Goal: Leave review/rating

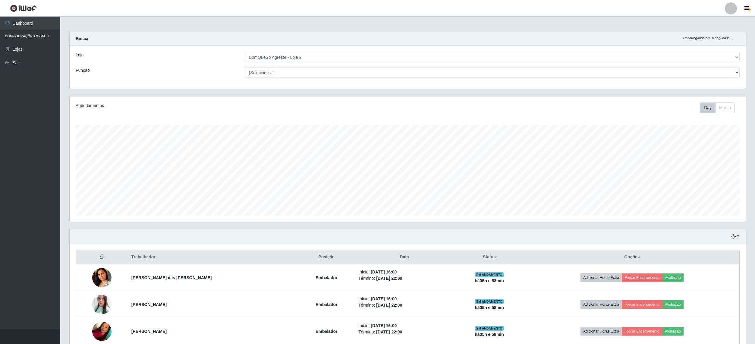
select select "214"
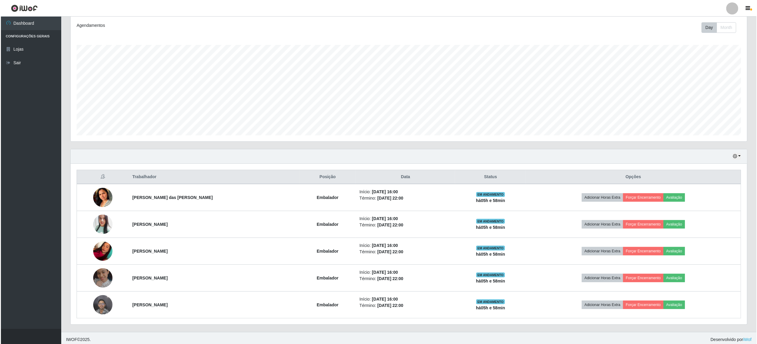
scroll to position [125, 676]
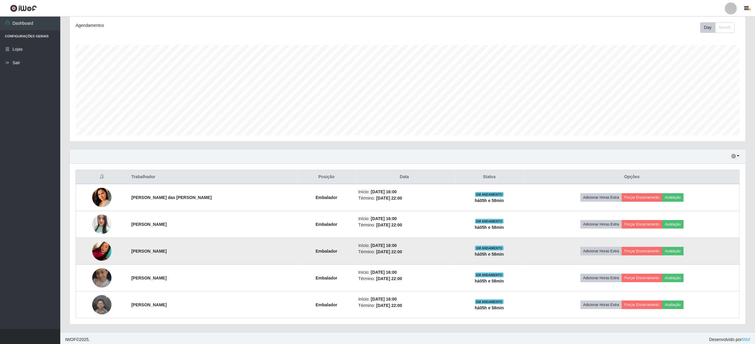
click at [102, 256] on img at bounding box center [101, 251] width 19 height 26
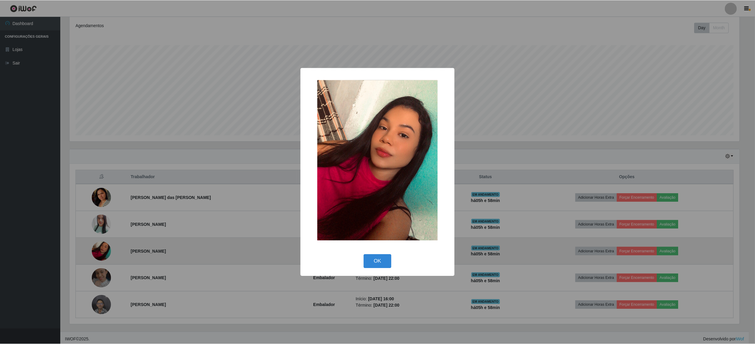
scroll to position [125, 672]
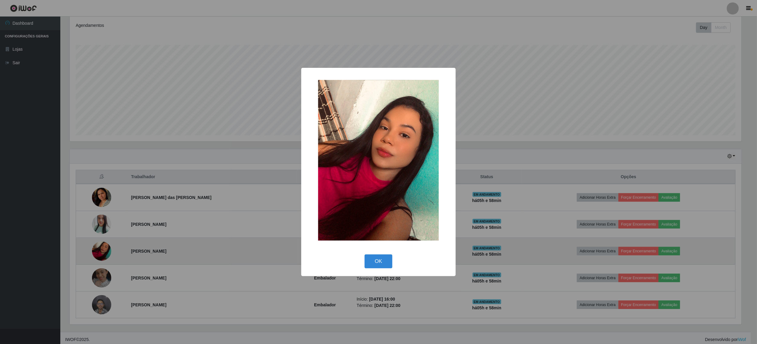
click at [102, 256] on div "× OK Cancel" at bounding box center [378, 172] width 757 height 344
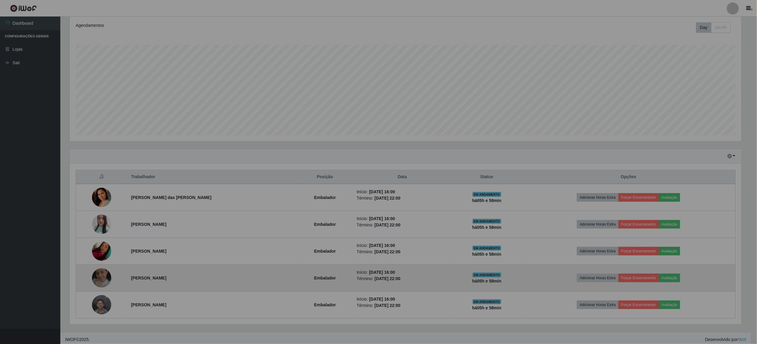
scroll to position [125, 676]
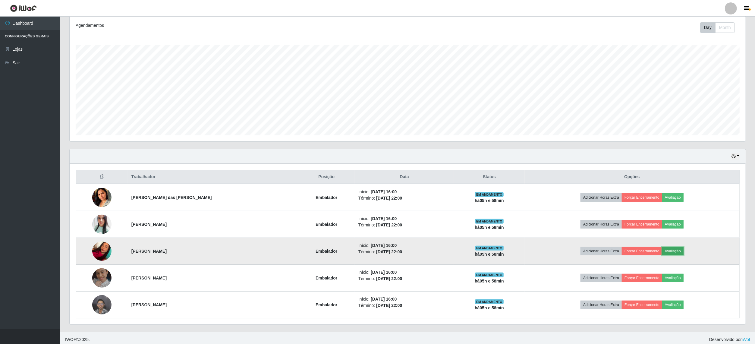
click at [681, 250] on button "Avaliação" at bounding box center [672, 251] width 21 height 8
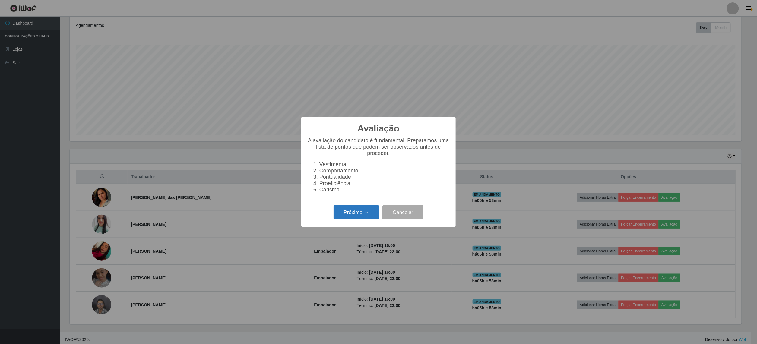
click at [366, 214] on button "Próximo →" at bounding box center [356, 212] width 46 height 14
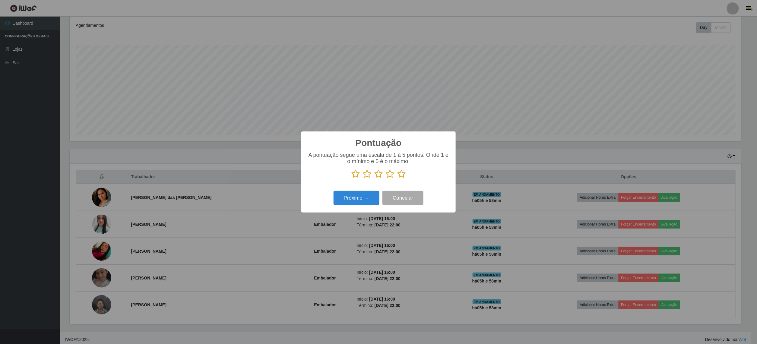
click at [379, 175] on icon at bounding box center [378, 173] width 8 height 9
click at [374, 178] on input "radio" at bounding box center [374, 178] width 0 height 0
click at [362, 201] on button "Próximo →" at bounding box center [356, 198] width 46 height 14
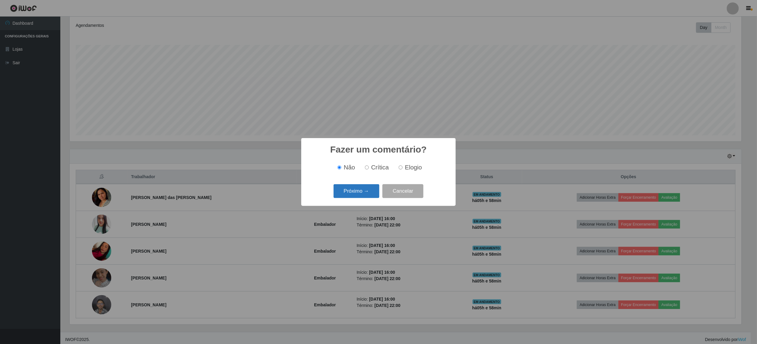
click at [364, 189] on button "Próximo →" at bounding box center [356, 191] width 46 height 14
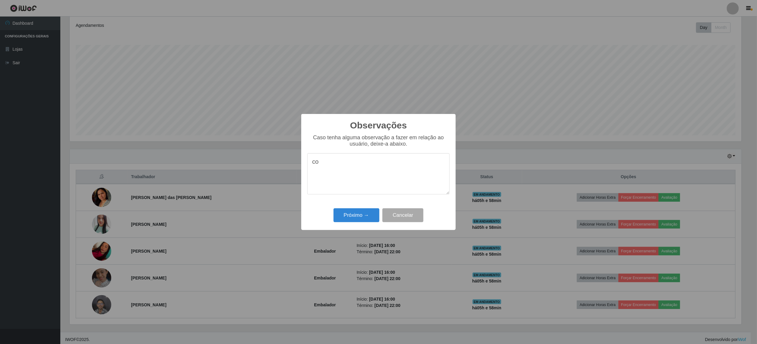
type textarea "c"
type textarea "fazendo compras antes de encerrar"
click at [353, 218] on button "Próximo →" at bounding box center [356, 215] width 46 height 14
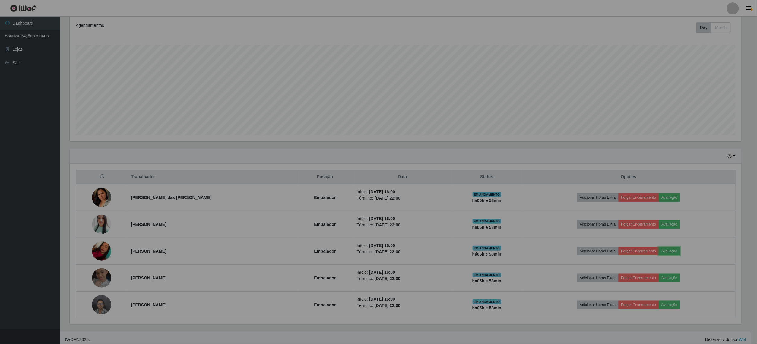
scroll to position [125, 676]
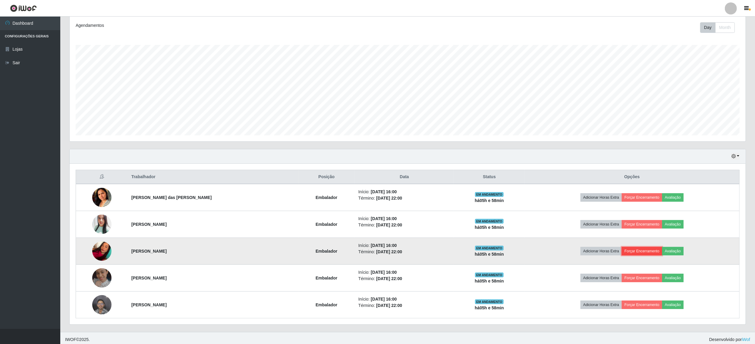
click at [636, 250] on button "Forçar Encerramento" at bounding box center [642, 251] width 40 height 8
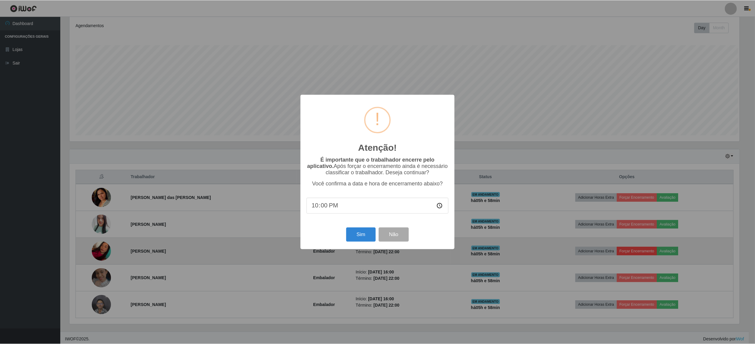
scroll to position [125, 672]
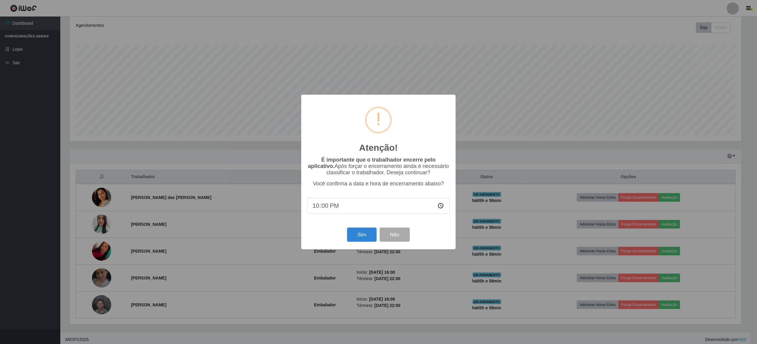
click at [327, 207] on input "22:00" at bounding box center [378, 206] width 142 height 16
type input "21:40"
type input "21:30"
click at [365, 238] on button "Sim" at bounding box center [361, 235] width 29 height 14
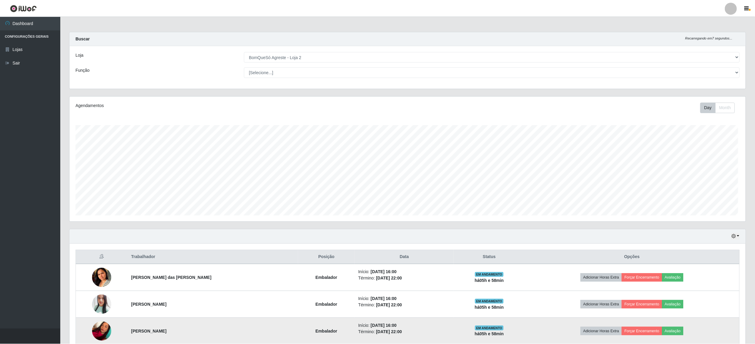
scroll to position [125, 678]
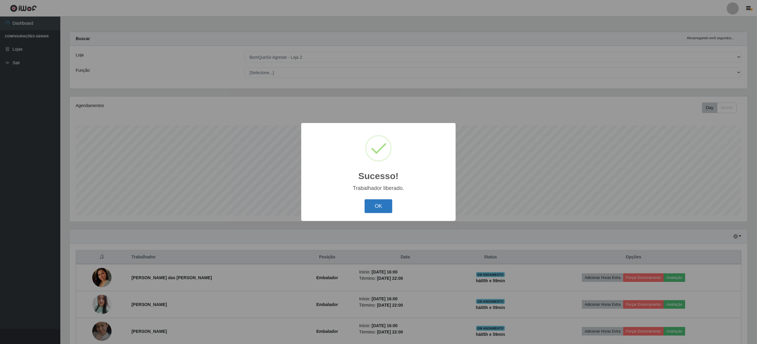
click at [373, 207] on button "OK" at bounding box center [379, 206] width 28 height 14
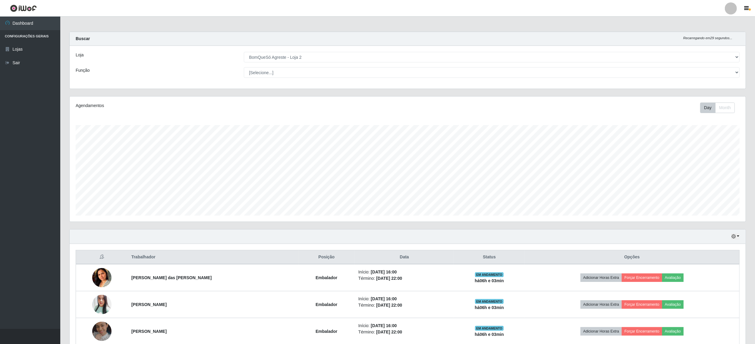
scroll to position [58, 0]
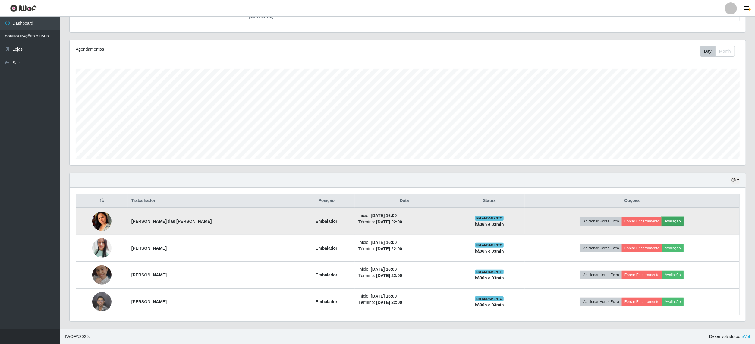
click at [684, 218] on button "Avaliação" at bounding box center [672, 221] width 21 height 8
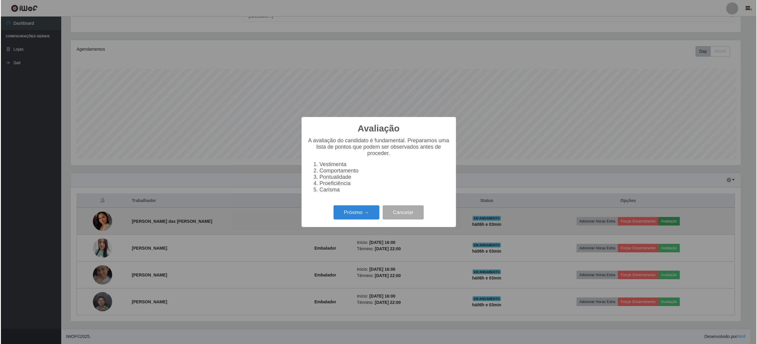
scroll to position [125, 672]
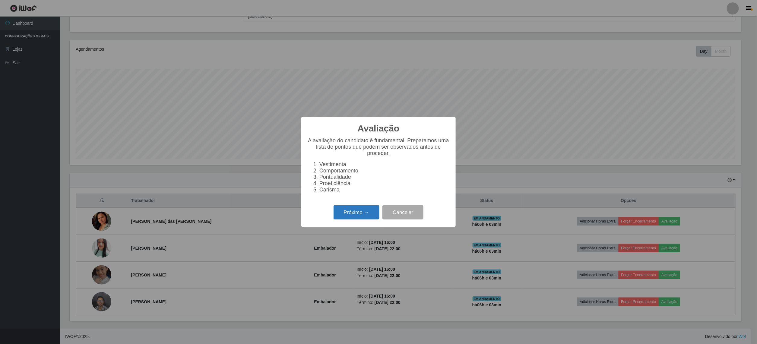
click at [352, 216] on button "Próximo →" at bounding box center [356, 212] width 46 height 14
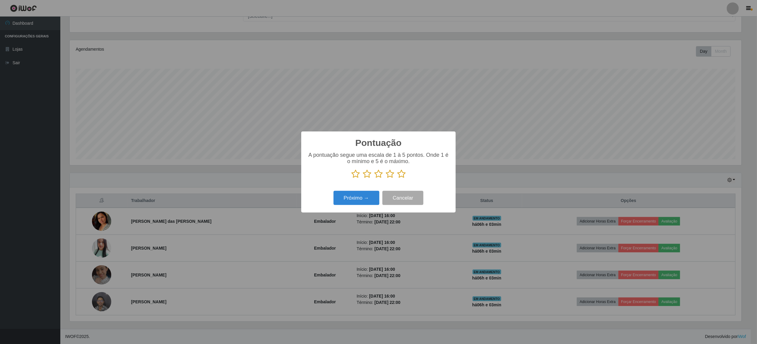
scroll to position [301372, 300826]
click at [402, 172] on icon at bounding box center [401, 173] width 8 height 9
click at [397, 178] on input "radio" at bounding box center [397, 178] width 0 height 0
click at [357, 197] on button "Próximo →" at bounding box center [356, 198] width 46 height 14
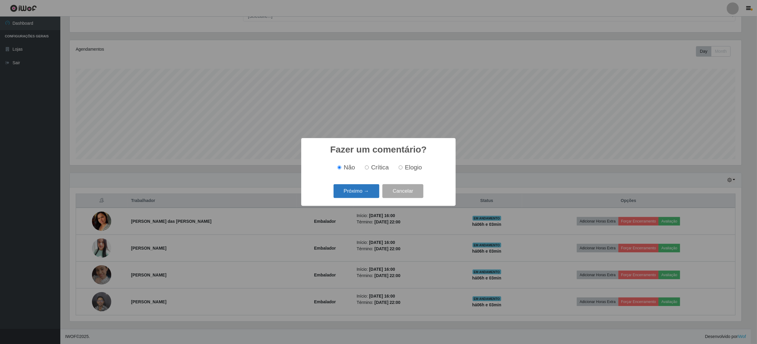
click at [359, 194] on button "Próximo →" at bounding box center [356, 191] width 46 height 14
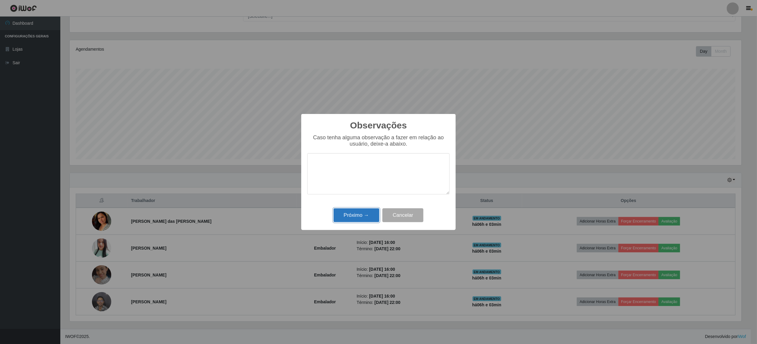
click at [355, 211] on button "Próximo →" at bounding box center [356, 215] width 46 height 14
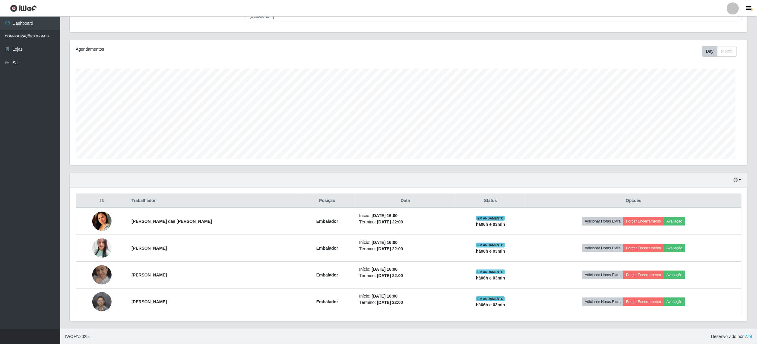
scroll to position [125, 676]
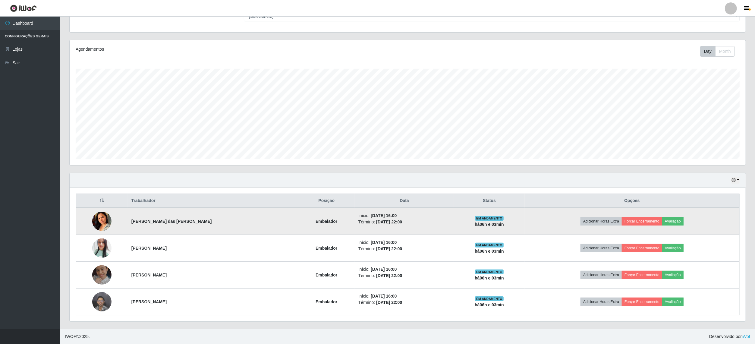
click at [635, 216] on td "Adicionar Horas Extra Forçar Encerramento Avaliação" at bounding box center [632, 221] width 215 height 27
click at [632, 226] on td "Adicionar Horas Extra Forçar Encerramento Avaliação" at bounding box center [632, 221] width 215 height 27
click at [632, 223] on button "Forçar Encerramento" at bounding box center [642, 221] width 40 height 8
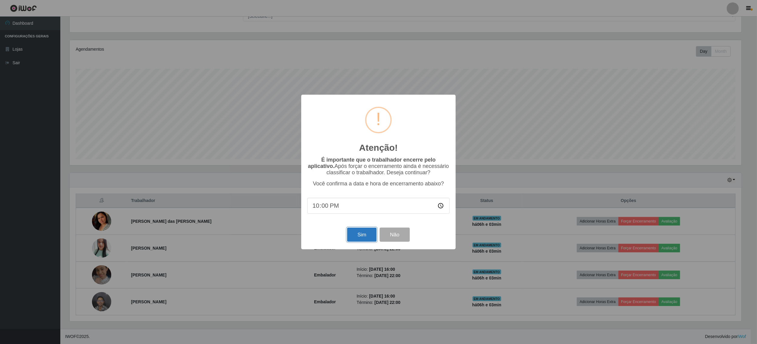
click at [367, 239] on button "Sim" at bounding box center [361, 235] width 29 height 14
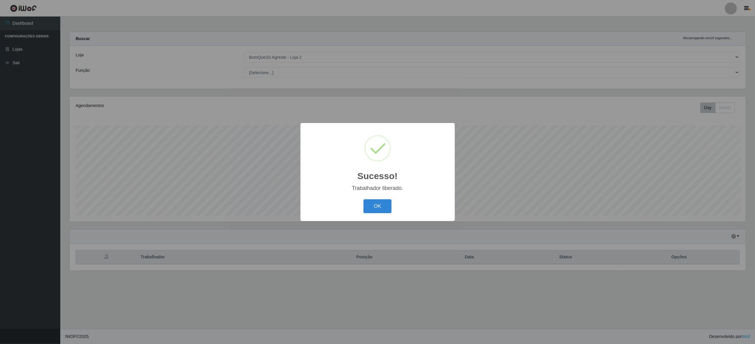
scroll to position [125, 678]
click at [377, 205] on button "OK" at bounding box center [379, 206] width 28 height 14
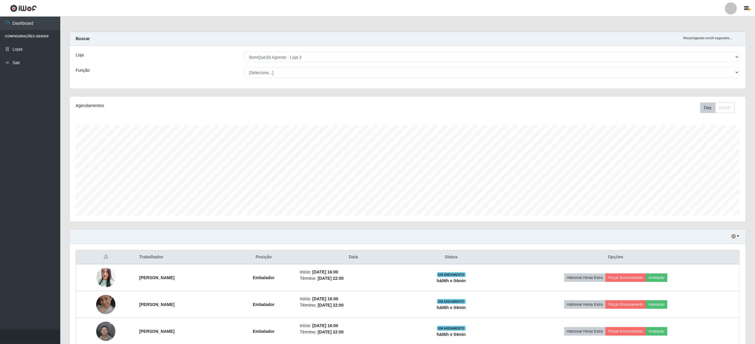
scroll to position [31, 0]
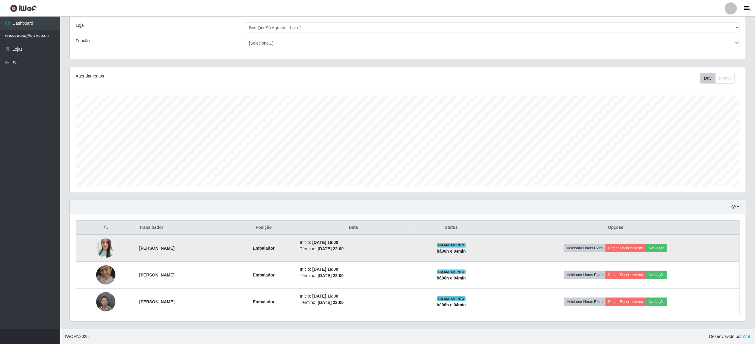
click at [98, 248] on img at bounding box center [105, 248] width 19 height 23
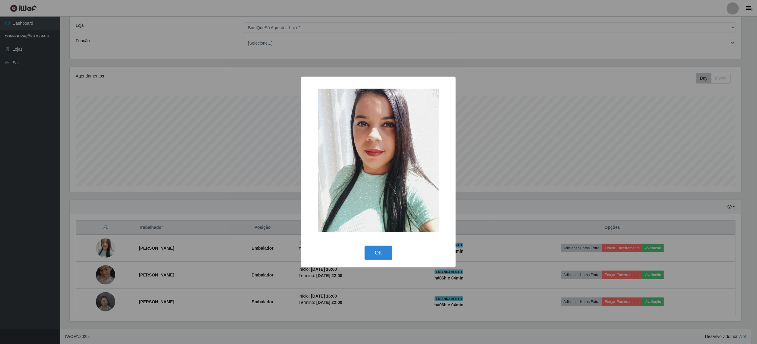
click at [98, 246] on div "× OK Cancel" at bounding box center [378, 172] width 757 height 344
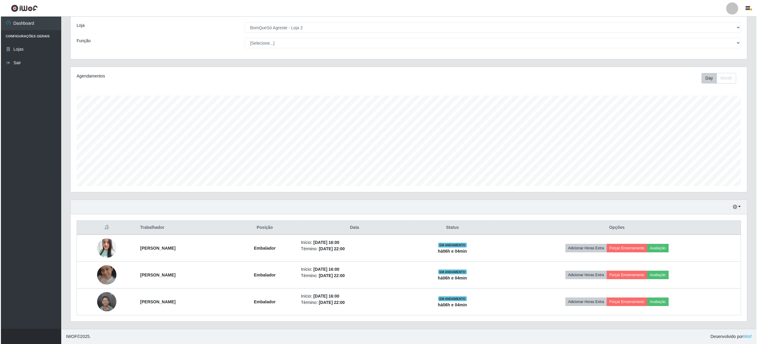
scroll to position [125, 676]
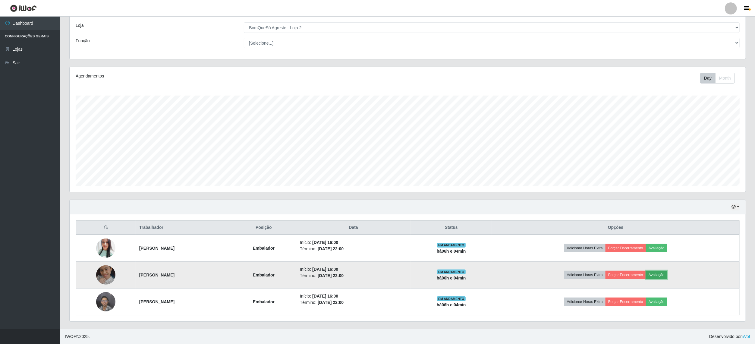
click at [668, 275] on button "Avaliação" at bounding box center [656, 275] width 21 height 8
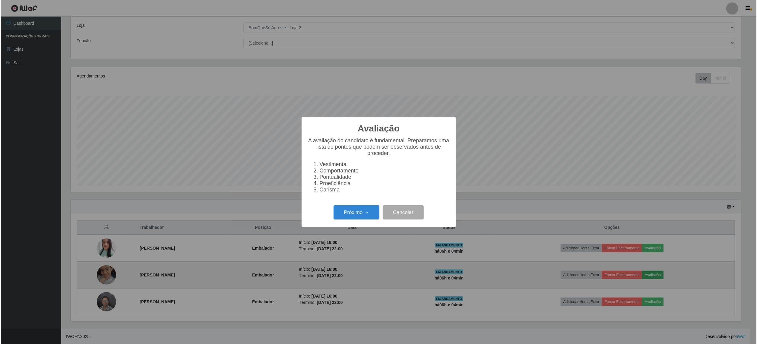
scroll to position [125, 672]
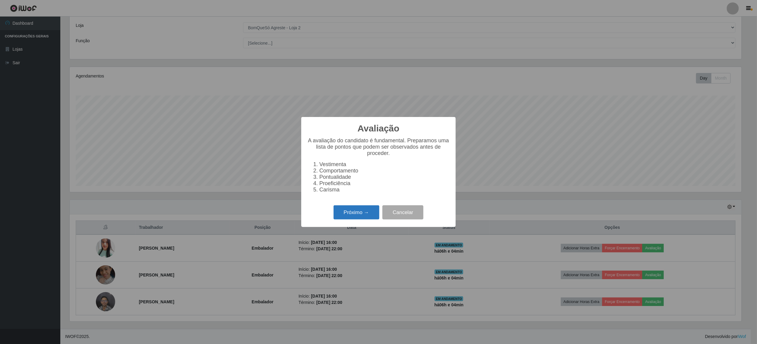
click at [354, 219] on button "Próximo →" at bounding box center [356, 212] width 46 height 14
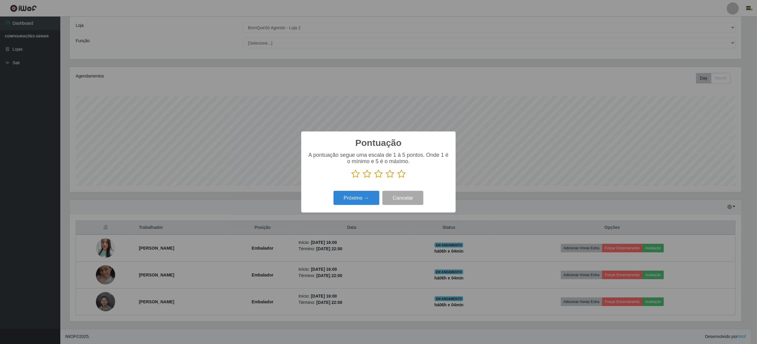
click at [401, 172] on icon at bounding box center [401, 173] width 8 height 9
click at [397, 178] on input "radio" at bounding box center [397, 178] width 0 height 0
click at [344, 198] on button "Próximo →" at bounding box center [356, 198] width 46 height 14
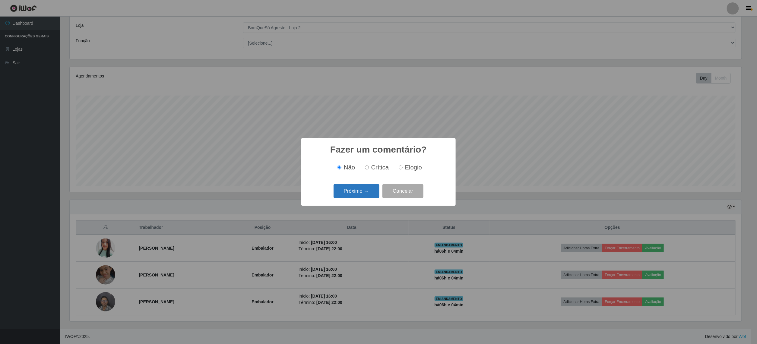
click at [360, 192] on button "Próximo →" at bounding box center [356, 191] width 46 height 14
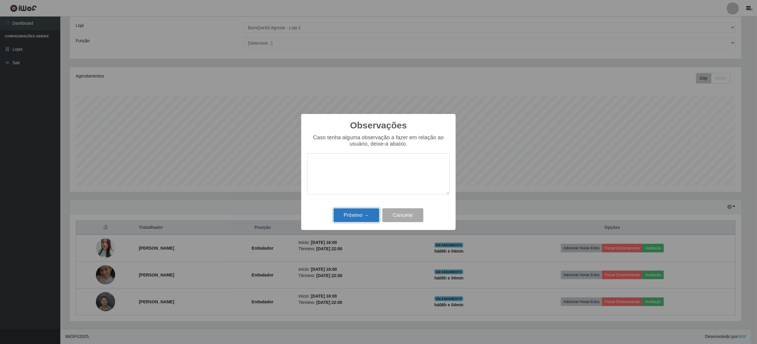
click at [352, 221] on button "Próximo →" at bounding box center [356, 215] width 46 height 14
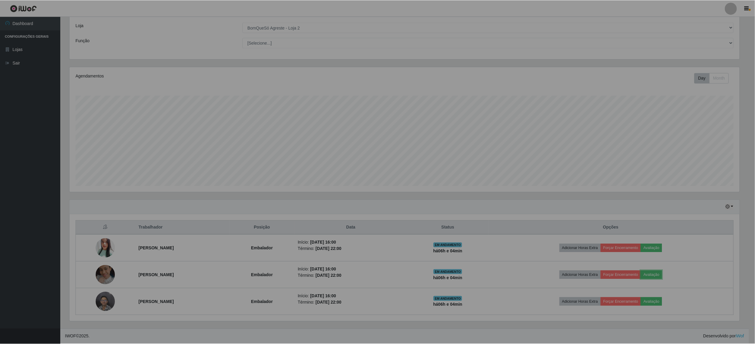
scroll to position [125, 676]
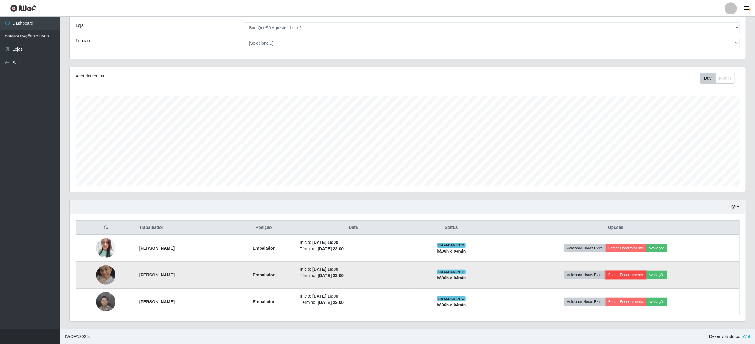
click at [642, 275] on button "Forçar Encerramento" at bounding box center [626, 275] width 40 height 8
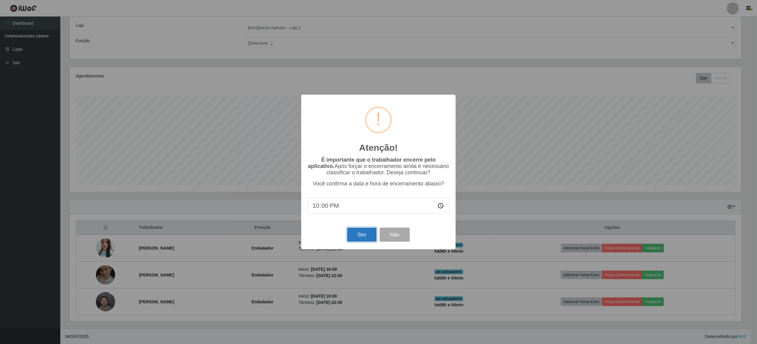
click at [356, 234] on button "Sim" at bounding box center [361, 235] width 29 height 14
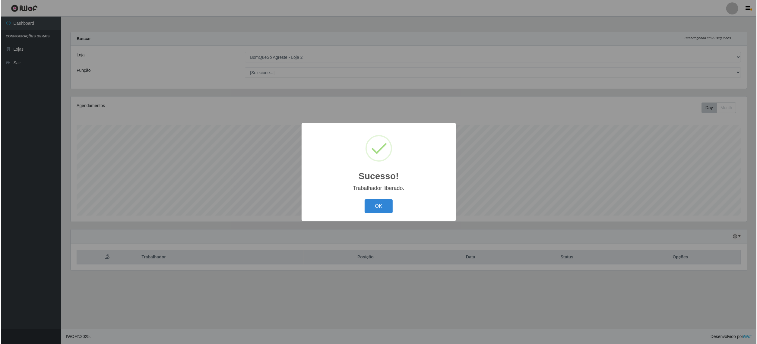
scroll to position [0, 0]
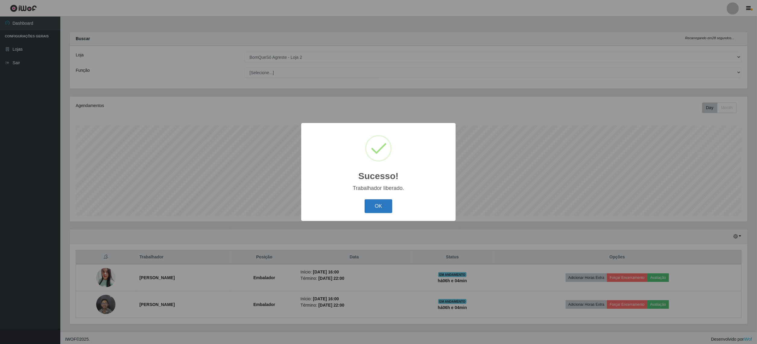
click at [369, 207] on button "OK" at bounding box center [379, 206] width 28 height 14
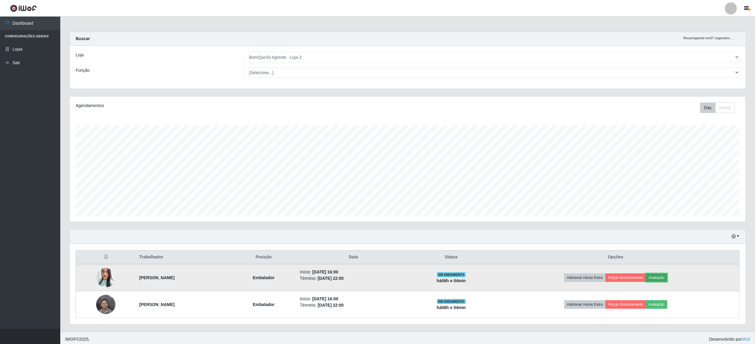
click at [668, 281] on button "Avaliação" at bounding box center [656, 277] width 21 height 8
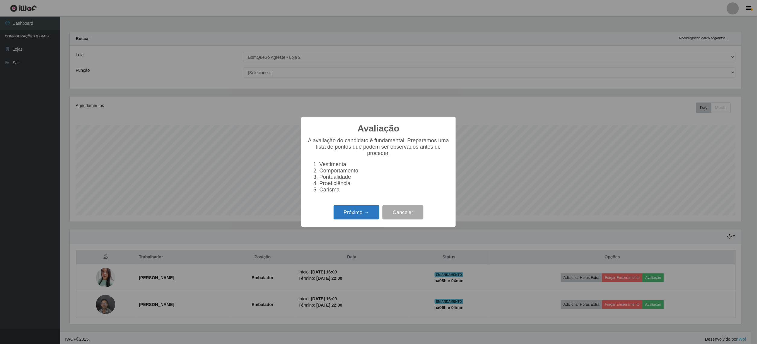
click at [344, 216] on button "Próximo →" at bounding box center [356, 212] width 46 height 14
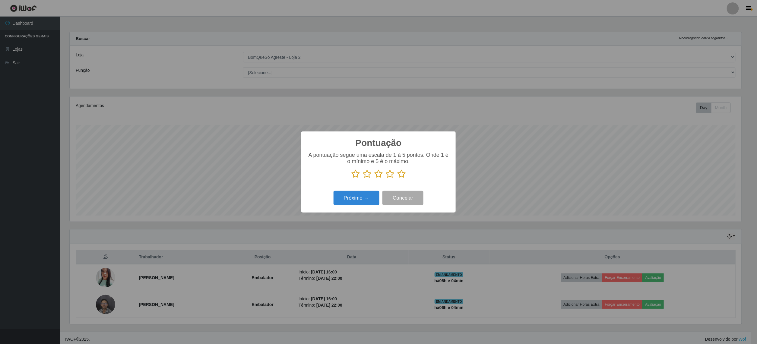
click at [374, 178] on icon at bounding box center [378, 173] width 8 height 9
click at [374, 178] on input "radio" at bounding box center [374, 178] width 0 height 0
click at [353, 207] on div "Próximo → Cancelar" at bounding box center [378, 197] width 142 height 17
click at [356, 203] on button "Próximo →" at bounding box center [356, 198] width 46 height 14
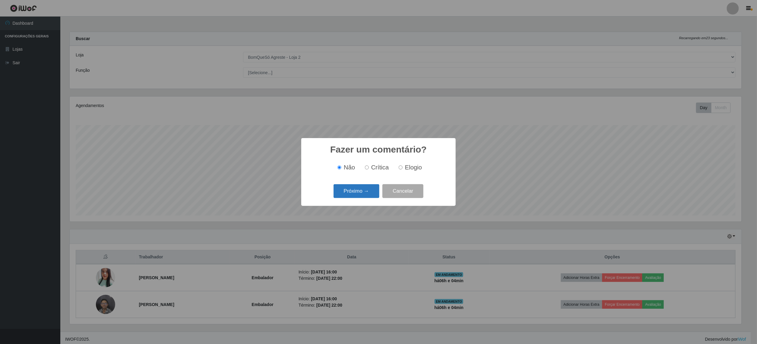
click at [358, 195] on button "Próximo →" at bounding box center [356, 191] width 46 height 14
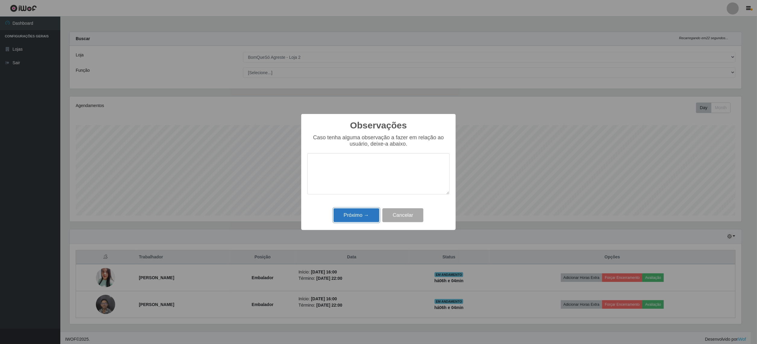
click at [361, 213] on button "Próximo →" at bounding box center [356, 215] width 46 height 14
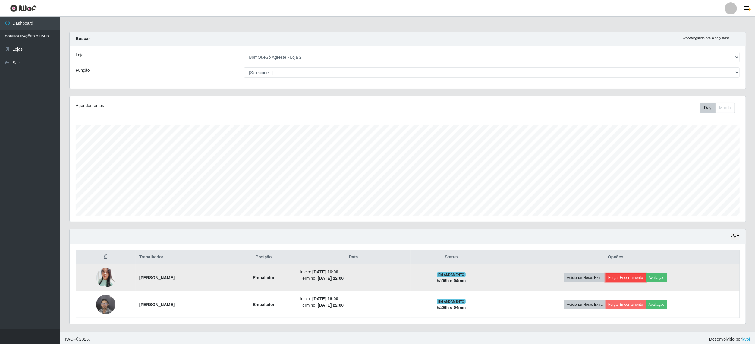
click at [632, 274] on button "Forçar Encerramento" at bounding box center [626, 277] width 40 height 8
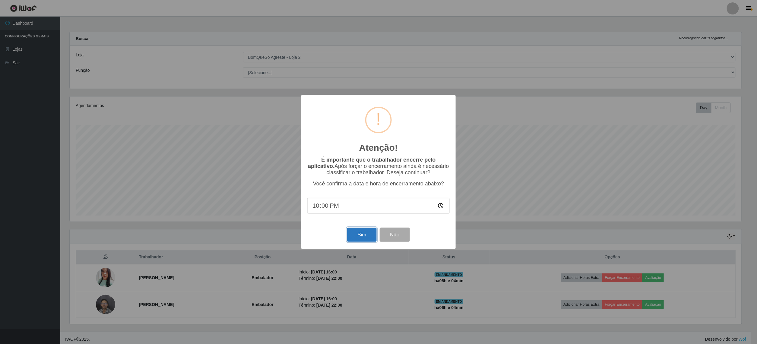
click at [353, 239] on button "Sim" at bounding box center [361, 235] width 29 height 14
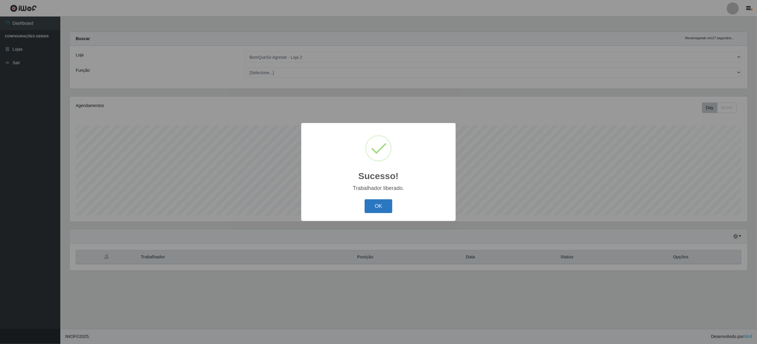
click at [380, 206] on button "OK" at bounding box center [379, 206] width 28 height 14
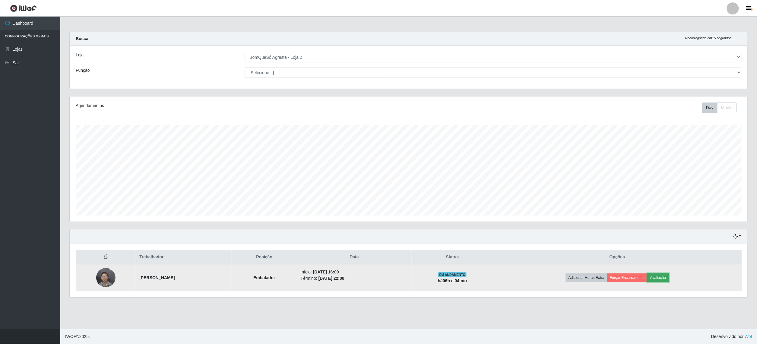
click at [669, 276] on button "Avaliação" at bounding box center [657, 277] width 21 height 8
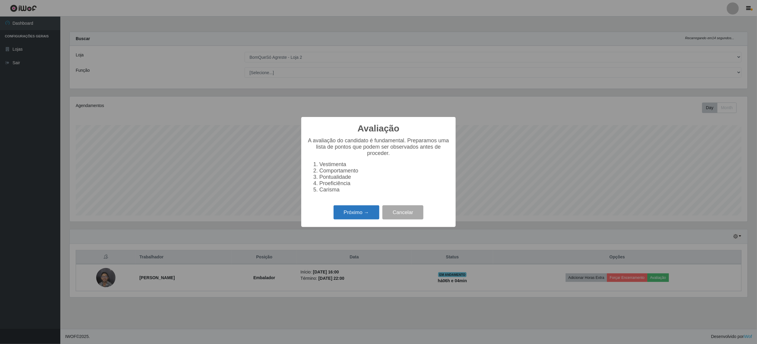
click at [358, 218] on button "Próximo →" at bounding box center [356, 212] width 46 height 14
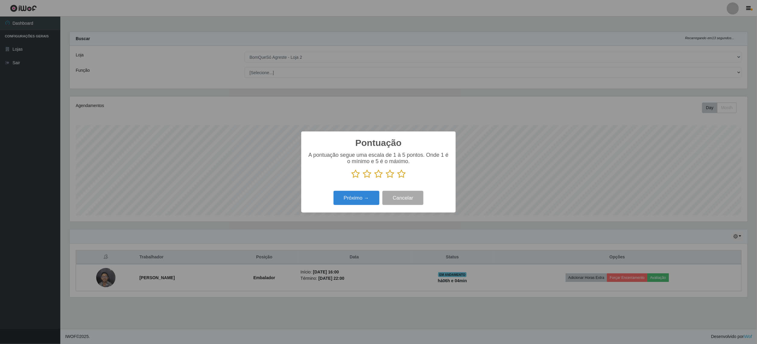
click at [403, 176] on icon at bounding box center [401, 173] width 8 height 9
click at [397, 178] on input "radio" at bounding box center [397, 178] width 0 height 0
click at [352, 193] on button "Próximo →" at bounding box center [356, 198] width 46 height 14
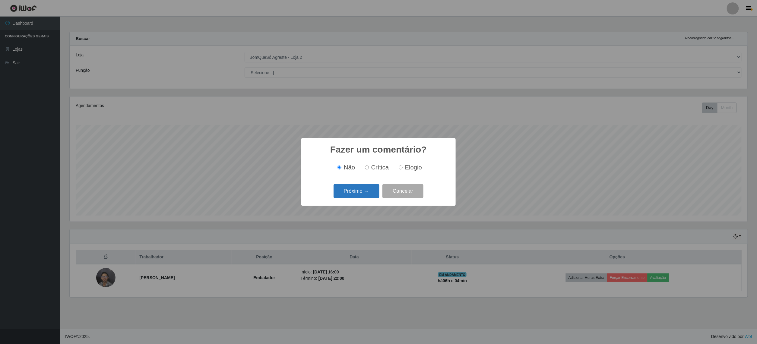
click at [359, 188] on button "Próximo →" at bounding box center [356, 191] width 46 height 14
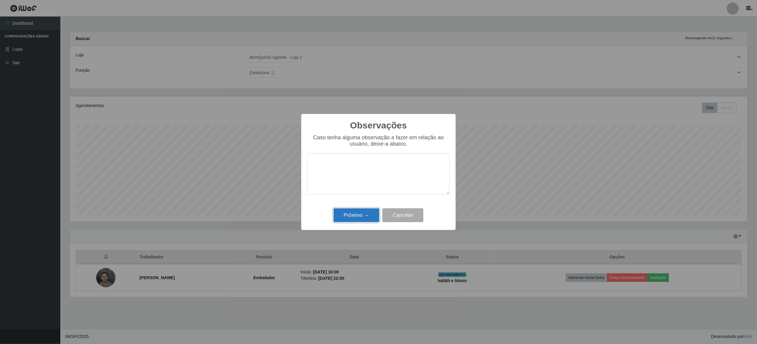
click at [365, 217] on button "Próximo →" at bounding box center [356, 215] width 46 height 14
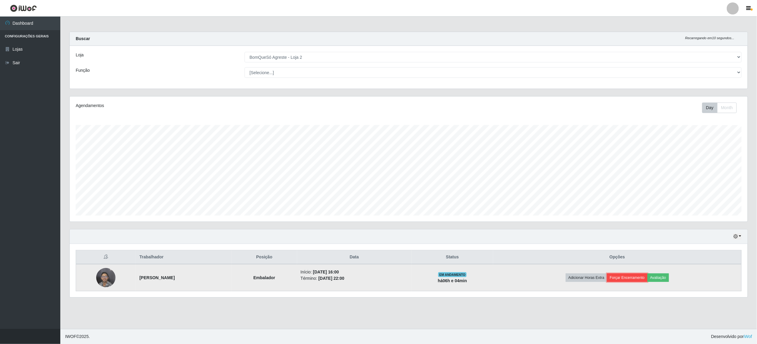
click at [639, 279] on button "Forçar Encerramento" at bounding box center [627, 277] width 40 height 8
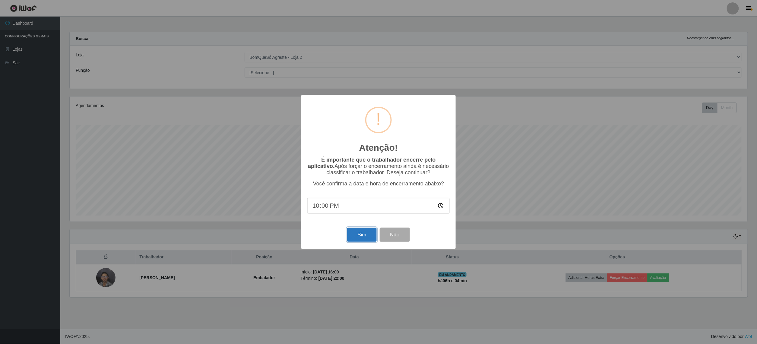
click at [359, 234] on button "Sim" at bounding box center [361, 235] width 29 height 14
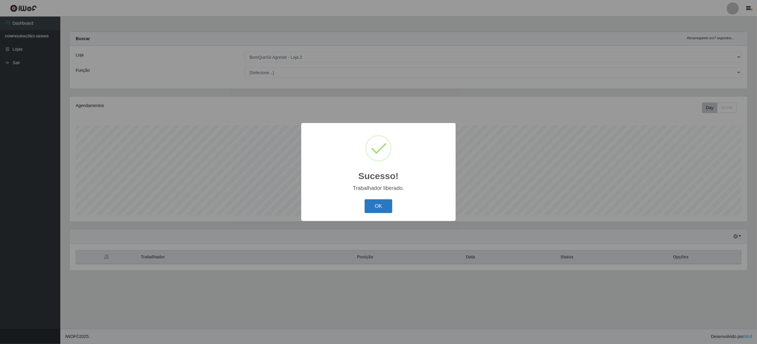
click at [382, 204] on button "OK" at bounding box center [379, 206] width 28 height 14
